Goal: Check status: Check status

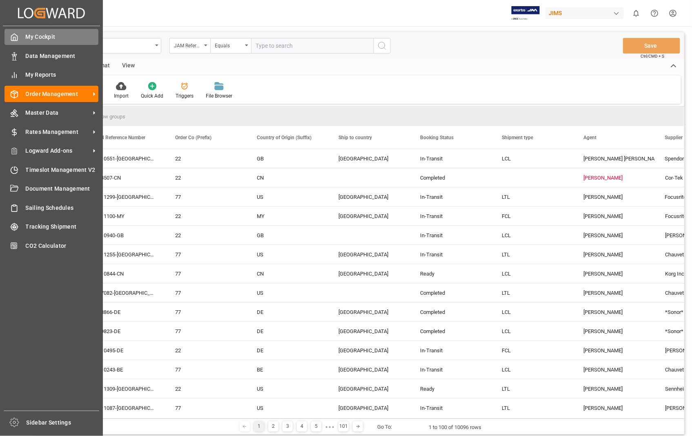
click at [29, 35] on span "My Cockpit" at bounding box center [62, 37] width 73 height 9
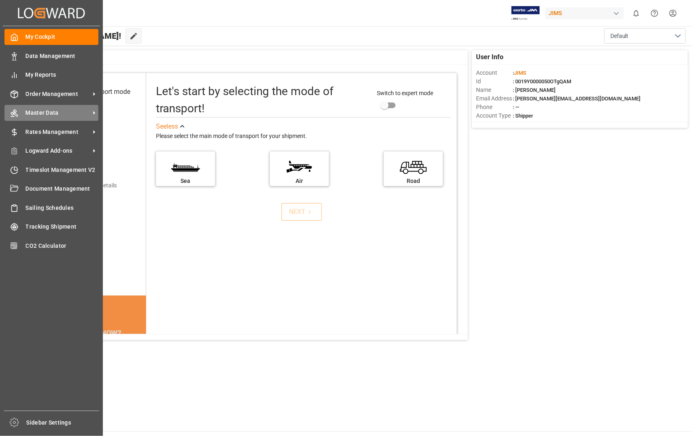
click at [58, 112] on span "Master Data" at bounding box center [58, 113] width 65 height 9
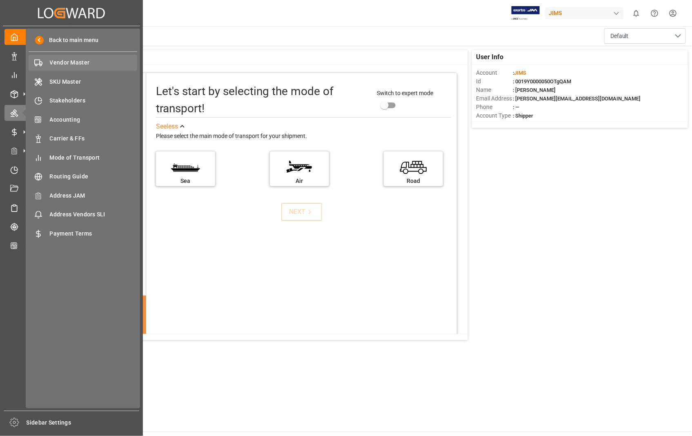
click at [83, 63] on span "Vendor Master" at bounding box center [94, 62] width 88 height 9
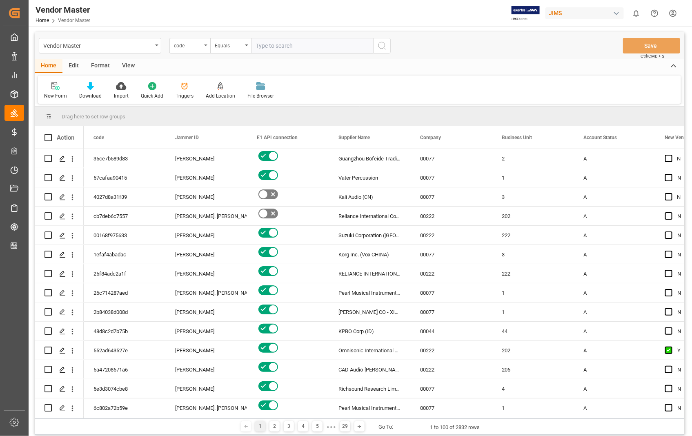
click at [206, 43] on div "code" at bounding box center [190, 46] width 41 height 16
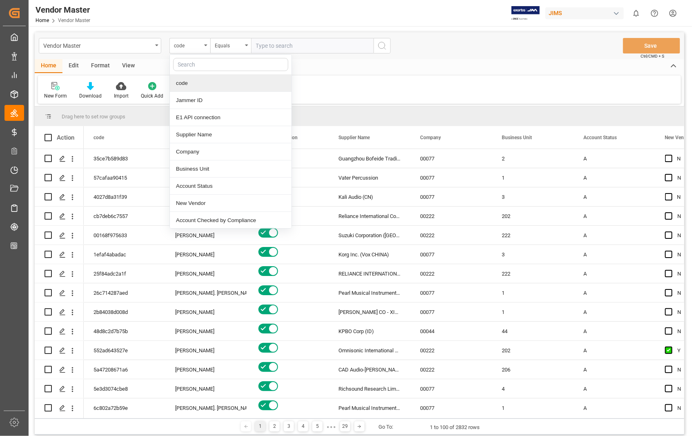
click at [131, 67] on div "View" at bounding box center [128, 66] width 25 height 14
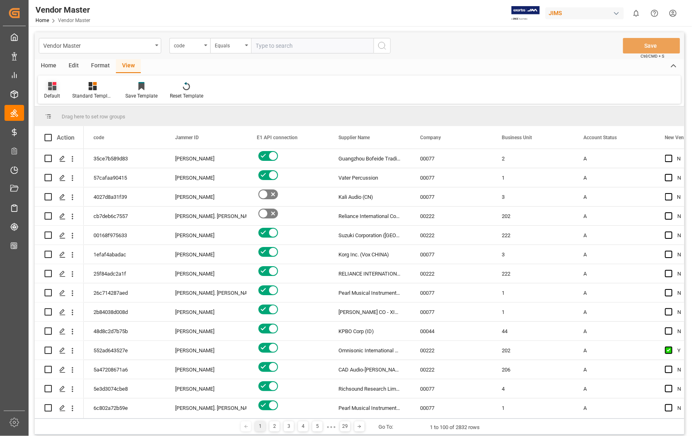
click at [56, 96] on div "Default" at bounding box center [52, 95] width 16 height 7
click at [75, 132] on div "Sophia setting" at bounding box center [83, 132] width 71 height 9
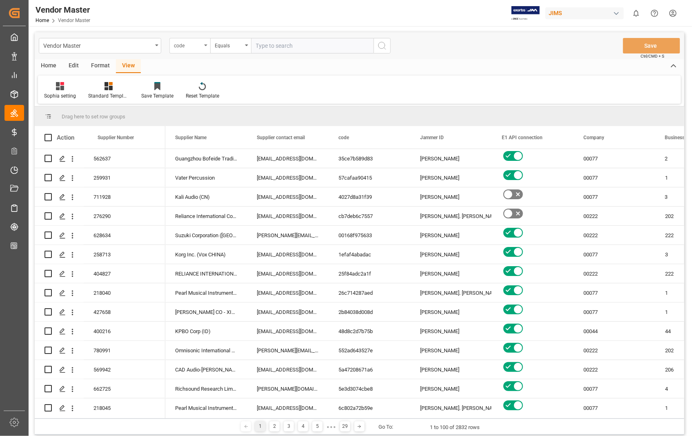
click at [203, 44] on div "code" at bounding box center [190, 46] width 41 height 16
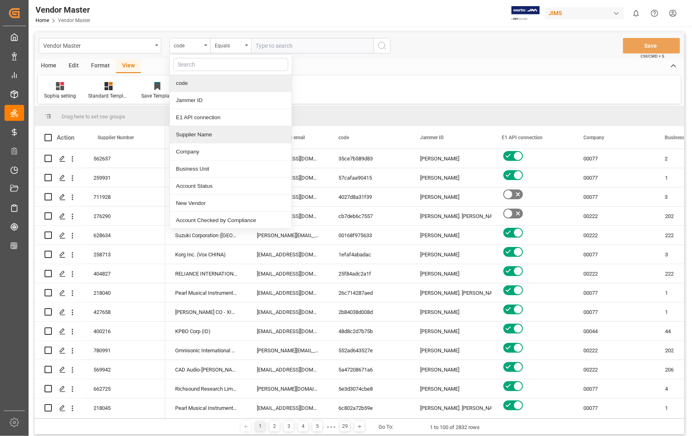
click at [209, 136] on div "Supplier Name" at bounding box center [231, 134] width 122 height 17
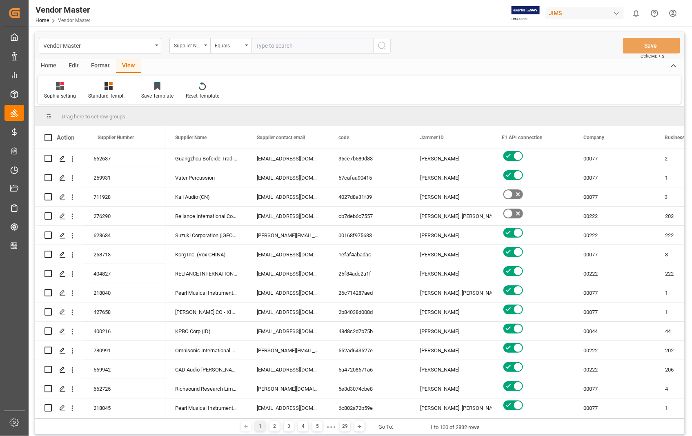
click at [308, 45] on input "text" at bounding box center [312, 46] width 123 height 16
type input "cortekes"
click at [382, 45] on icon "search button" at bounding box center [382, 46] width 10 height 10
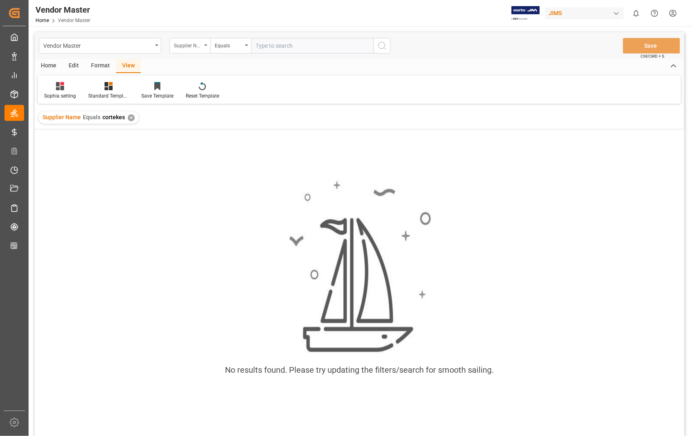
click at [209, 45] on div "Supplier Name" at bounding box center [190, 46] width 41 height 16
click at [307, 44] on input "text" at bounding box center [312, 46] width 123 height 16
type input "Corteks"
click at [132, 119] on div "✕" at bounding box center [131, 117] width 7 height 7
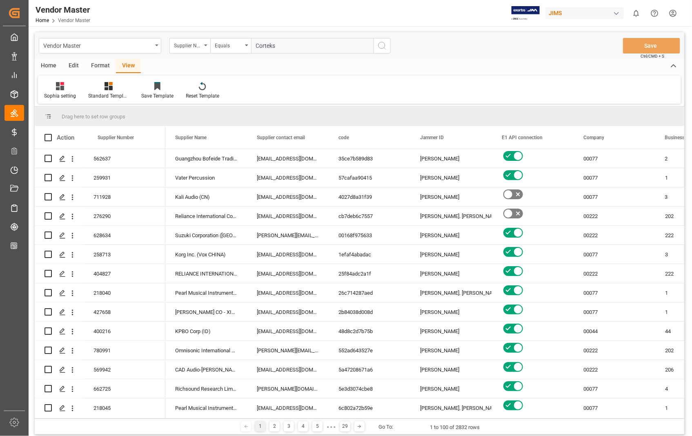
click at [382, 47] on icon "search button" at bounding box center [382, 46] width 10 height 10
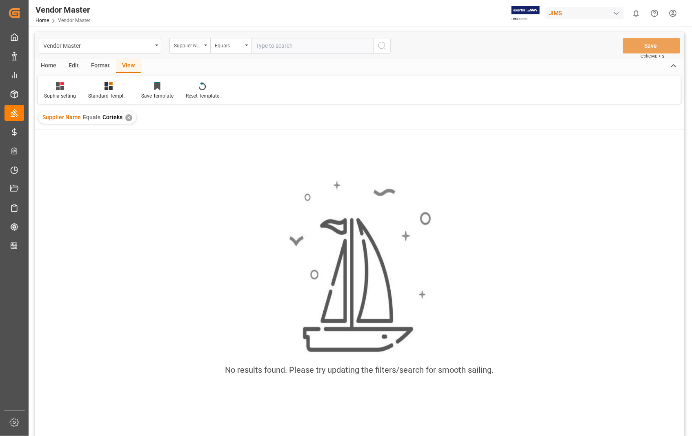
click at [127, 119] on div "✕" at bounding box center [128, 117] width 7 height 7
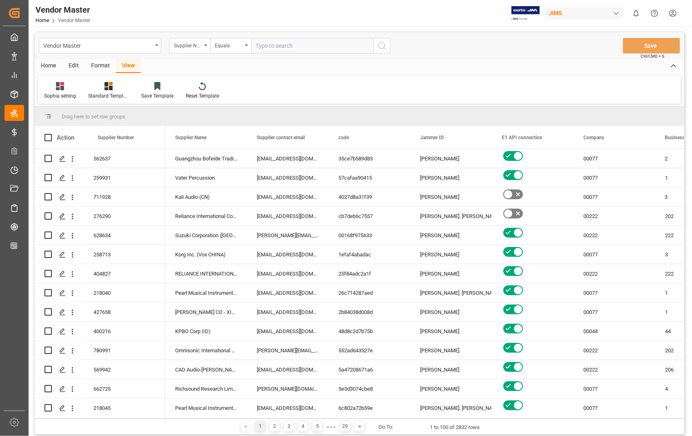
click at [332, 39] on input "text" at bounding box center [312, 46] width 123 height 16
type input "cor teks"
click at [379, 42] on icon "search button" at bounding box center [382, 46] width 10 height 10
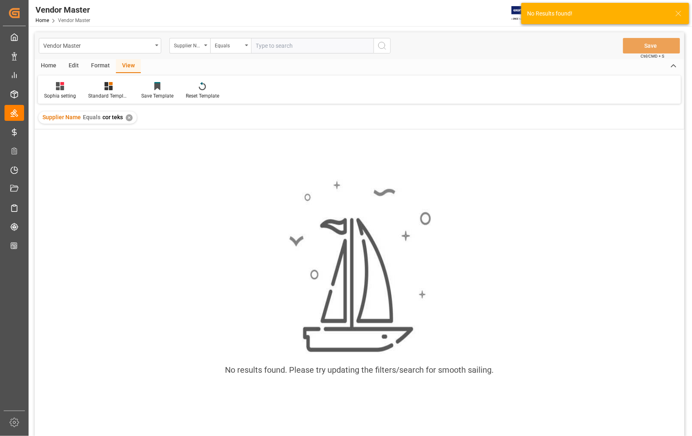
click at [128, 120] on div "✕" at bounding box center [129, 117] width 7 height 7
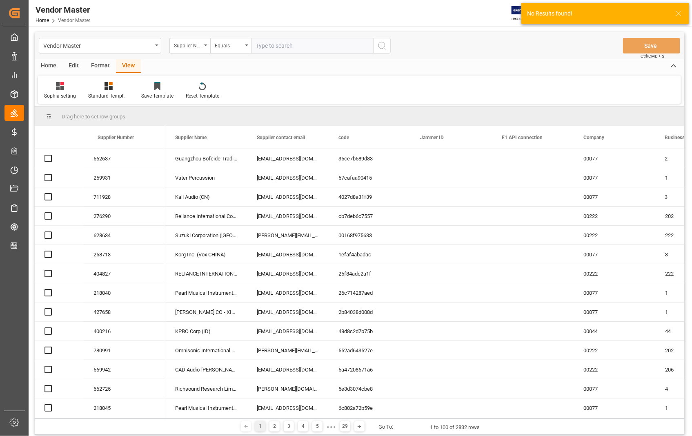
click at [307, 46] on input "text" at bounding box center [312, 46] width 123 height 16
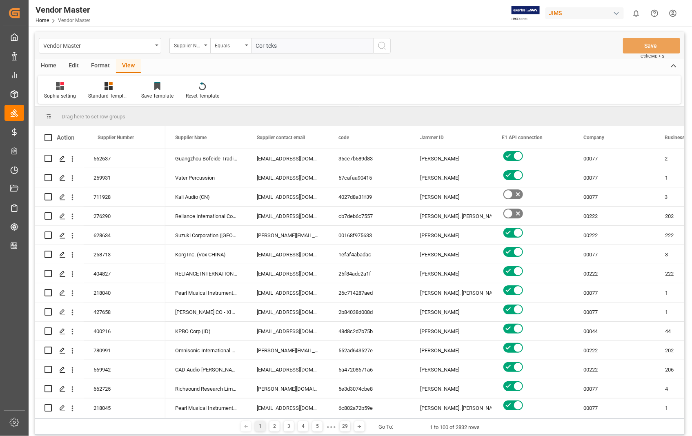
type input "Cor-teks"
click at [381, 43] on icon "search button" at bounding box center [382, 46] width 10 height 10
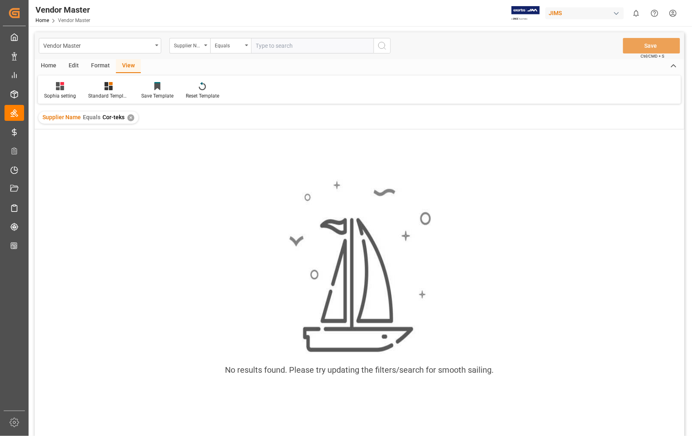
click at [130, 117] on div "✕" at bounding box center [130, 117] width 7 height 7
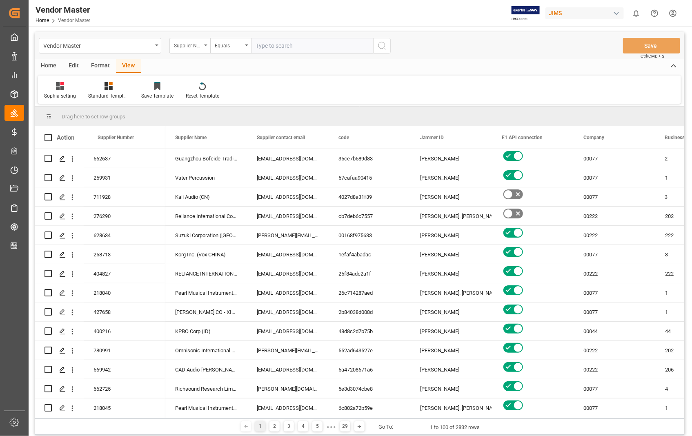
click at [205, 45] on icon "open menu" at bounding box center [205, 46] width 3 height 2
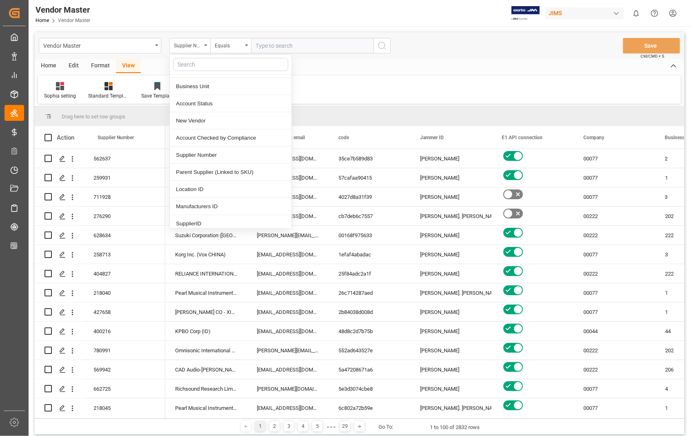
scroll to position [91, 0]
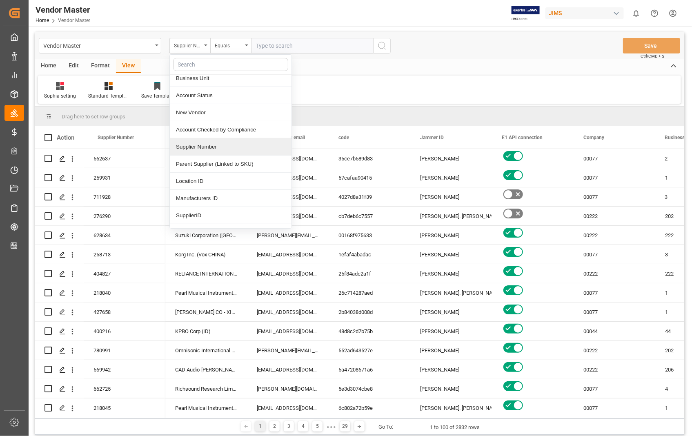
click at [228, 147] on div "Supplier Number" at bounding box center [231, 146] width 122 height 17
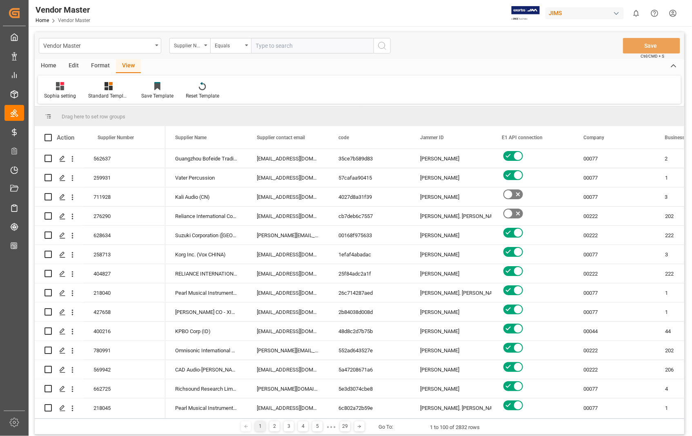
click at [295, 48] on input "text" at bounding box center [312, 46] width 123 height 16
paste input "241376"
type input "241376"
click at [384, 45] on icon "search button" at bounding box center [382, 46] width 10 height 10
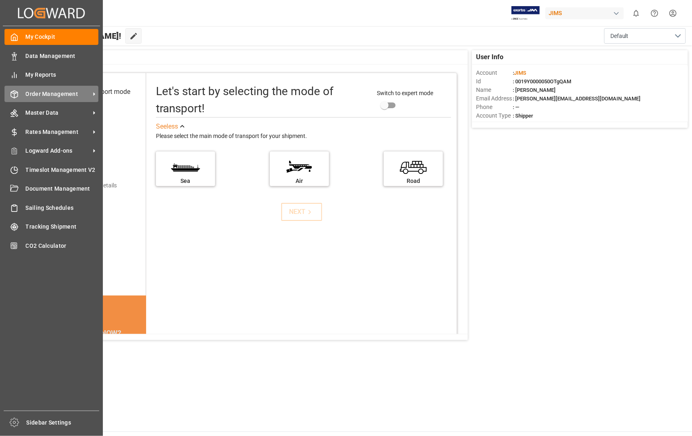
click at [71, 94] on span "Order Management" at bounding box center [58, 94] width 65 height 9
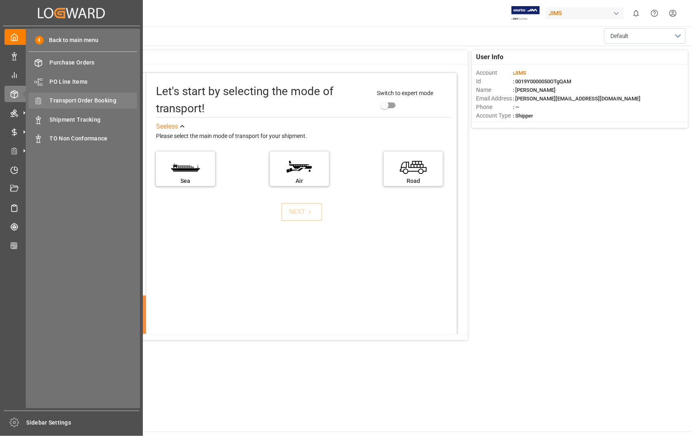
click at [68, 103] on span "Transport Order Booking" at bounding box center [94, 100] width 88 height 9
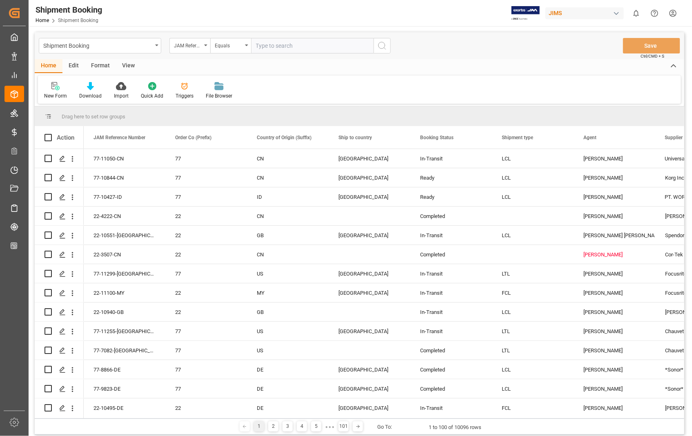
click at [312, 42] on input "text" at bounding box center [312, 46] width 123 height 16
type input "22-10583-US"
click at [384, 47] on icon "search button" at bounding box center [382, 46] width 10 height 10
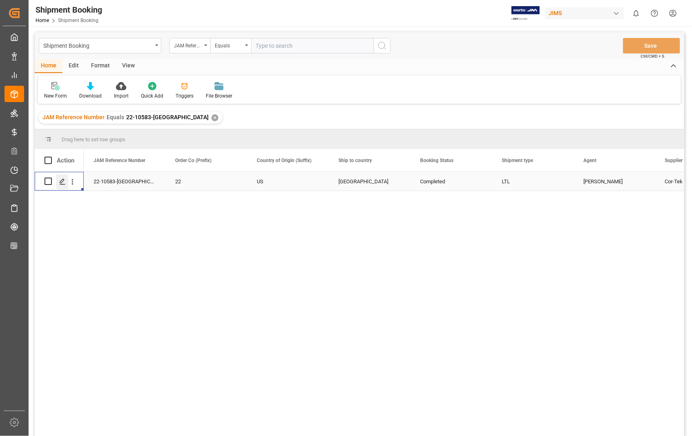
click at [66, 176] on div "Press SPACE to select this row." at bounding box center [62, 181] width 12 height 15
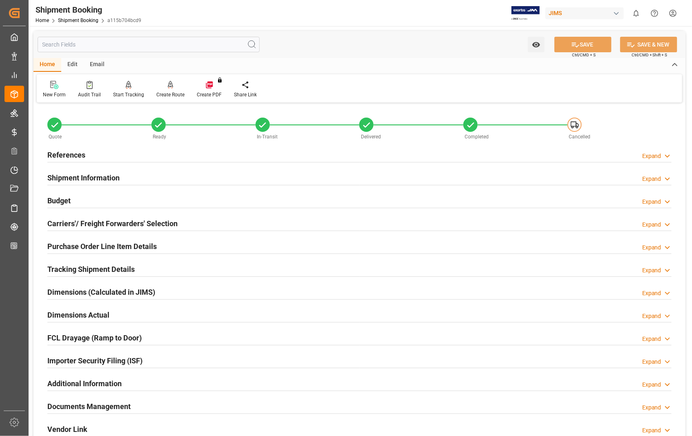
click at [89, 406] on h2 "Documents Management" at bounding box center [88, 406] width 83 height 11
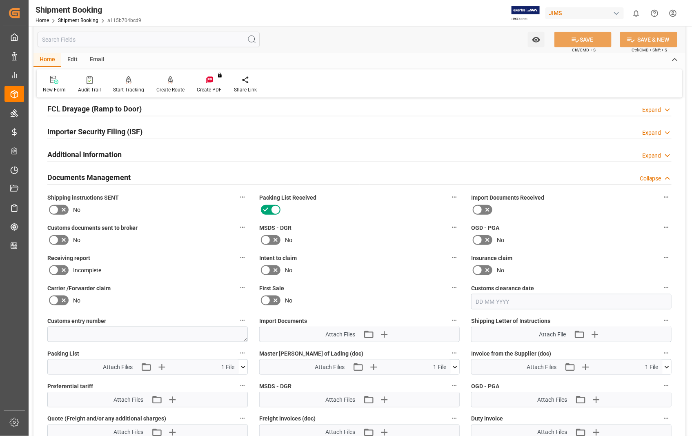
scroll to position [317, 0]
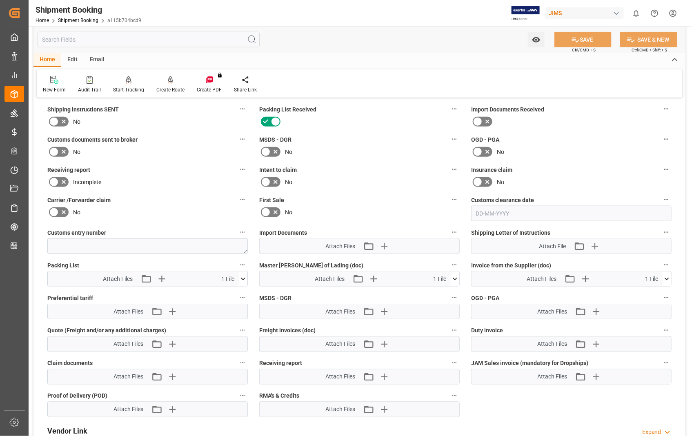
click at [667, 280] on icon at bounding box center [667, 279] width 9 height 9
click at [662, 293] on icon at bounding box center [663, 294] width 8 height 5
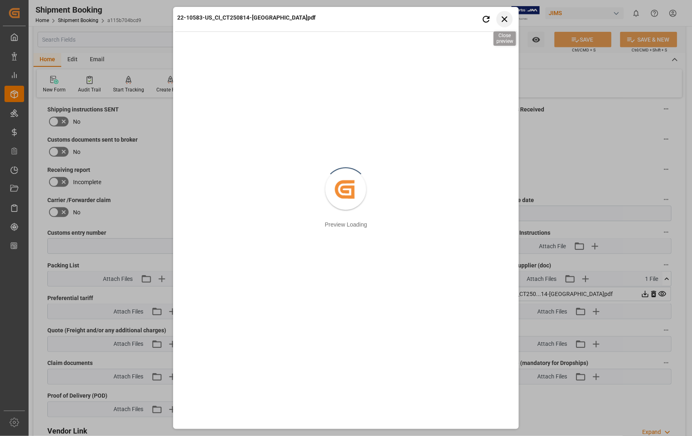
click at [503, 19] on icon "button" at bounding box center [505, 19] width 10 height 10
